Goal: Task Accomplishment & Management: Manage account settings

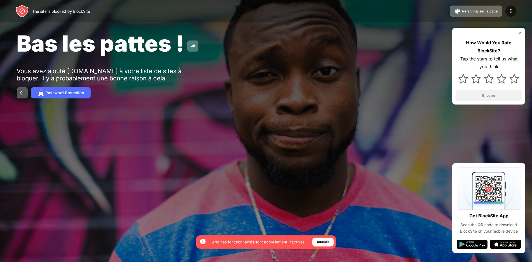
click at [205, 47] on div "Bas les pattes !" at bounding box center [216, 43] width 399 height 27
click at [25, 92] on img at bounding box center [22, 92] width 7 height 7
click at [53, 92] on div "Password Protection" at bounding box center [64, 93] width 38 height 4
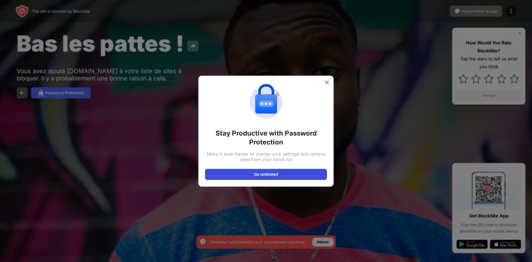
click at [266, 176] on button "Go Unlimited" at bounding box center [266, 174] width 122 height 11
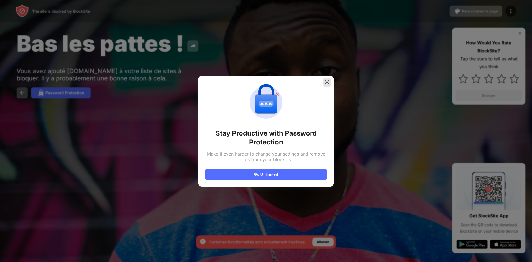
click at [328, 84] on img at bounding box center [327, 82] width 6 height 6
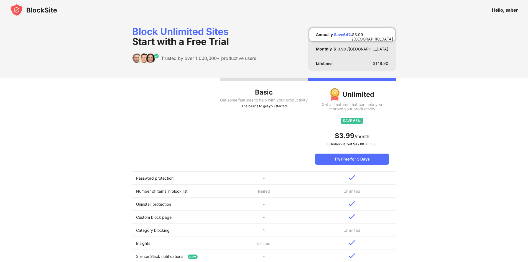
click at [504, 7] on div "Hello, saber" at bounding box center [264, 10] width 528 height 20
click at [40, 11] on img at bounding box center [33, 9] width 47 height 13
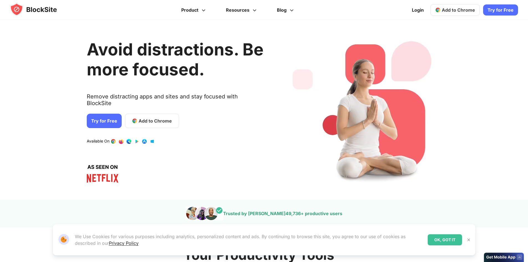
click at [454, 11] on span "Add to Chrome" at bounding box center [457, 10] width 33 height 6
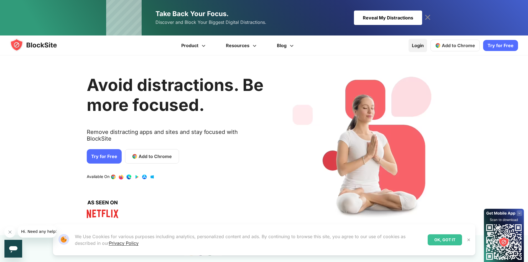
click at [426, 44] on link "Login" at bounding box center [417, 45] width 19 height 13
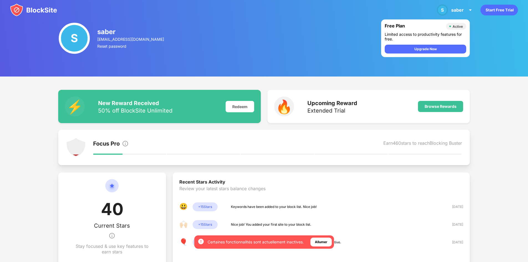
click at [308, 76] on div "S saber saber4gaming@gmail.com Reset password Free Plan Active Limited access t…" at bounding box center [264, 38] width 528 height 76
click at [453, 9] on div "saber" at bounding box center [457, 10] width 12 height 6
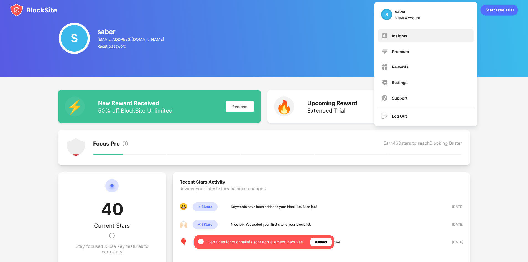
click at [416, 31] on div "Insights" at bounding box center [426, 35] width 96 height 13
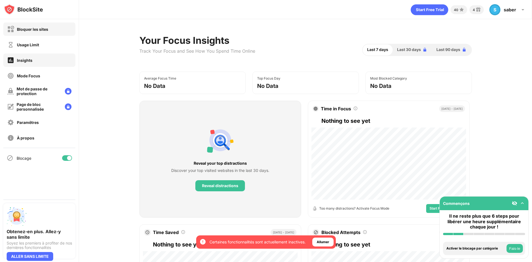
click at [44, 24] on div "Bloquer les sites" at bounding box center [39, 28] width 72 height 13
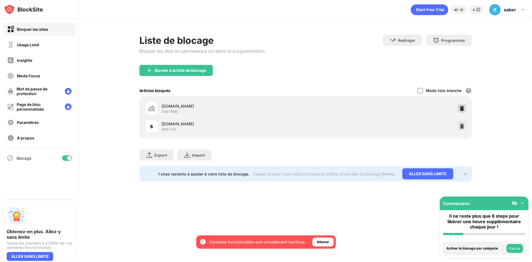
click at [459, 110] on img at bounding box center [462, 109] width 6 height 6
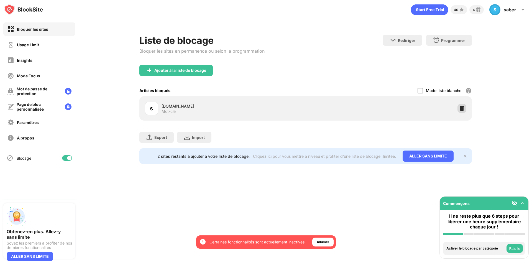
click at [459, 110] on img at bounding box center [462, 109] width 6 height 6
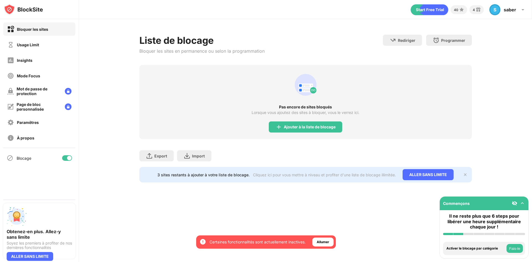
click at [40, 37] on div "Bloquer les sites Usage Limit Insights Mode Focus Mot de passe de protection Pa…" at bounding box center [39, 83] width 79 height 128
click at [43, 39] on div "Usage Limit" at bounding box center [39, 44] width 72 height 13
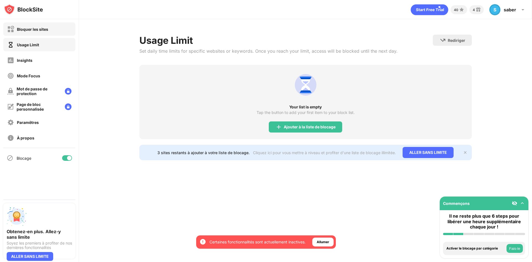
click at [43, 29] on div "Bloquer les sites" at bounding box center [32, 29] width 31 height 5
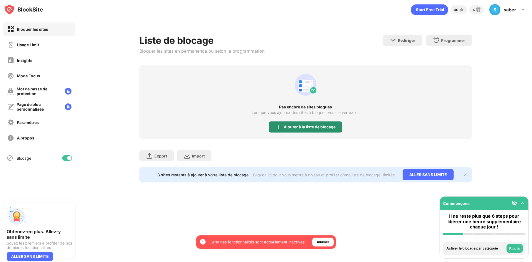
click at [324, 126] on div "Ajouter à la liste de blocage" at bounding box center [310, 127] width 52 height 4
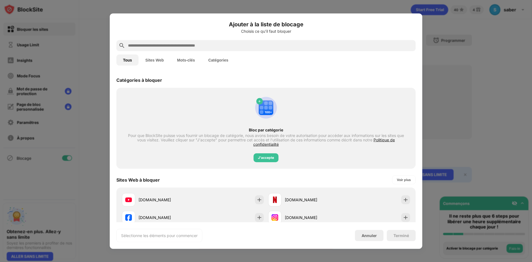
click at [207, 45] on input "text" at bounding box center [270, 45] width 286 height 7
paste input "**********"
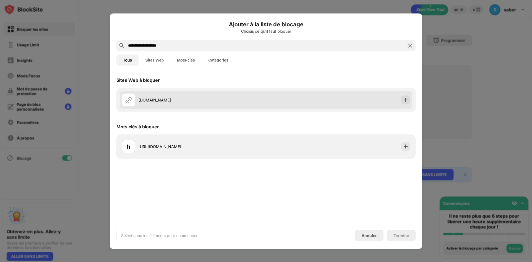
type input "**********"
drag, startPoint x: 165, startPoint y: 96, endPoint x: 159, endPoint y: 97, distance: 5.6
click at [159, 97] on div "smmglow.com" at bounding box center [194, 99] width 144 height 13
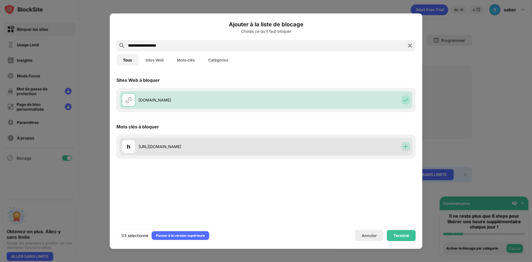
click at [404, 144] on img at bounding box center [406, 146] width 6 height 6
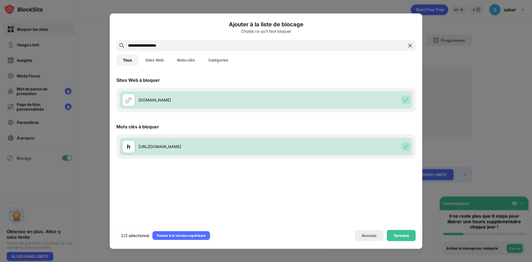
click at [402, 232] on div "Terminé" at bounding box center [401, 235] width 29 height 11
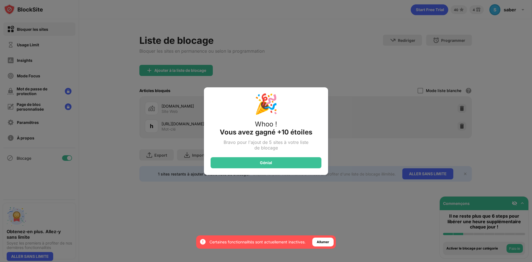
click at [280, 160] on div "Génial" at bounding box center [265, 162] width 111 height 11
